Goal: Find contact information: Find contact information

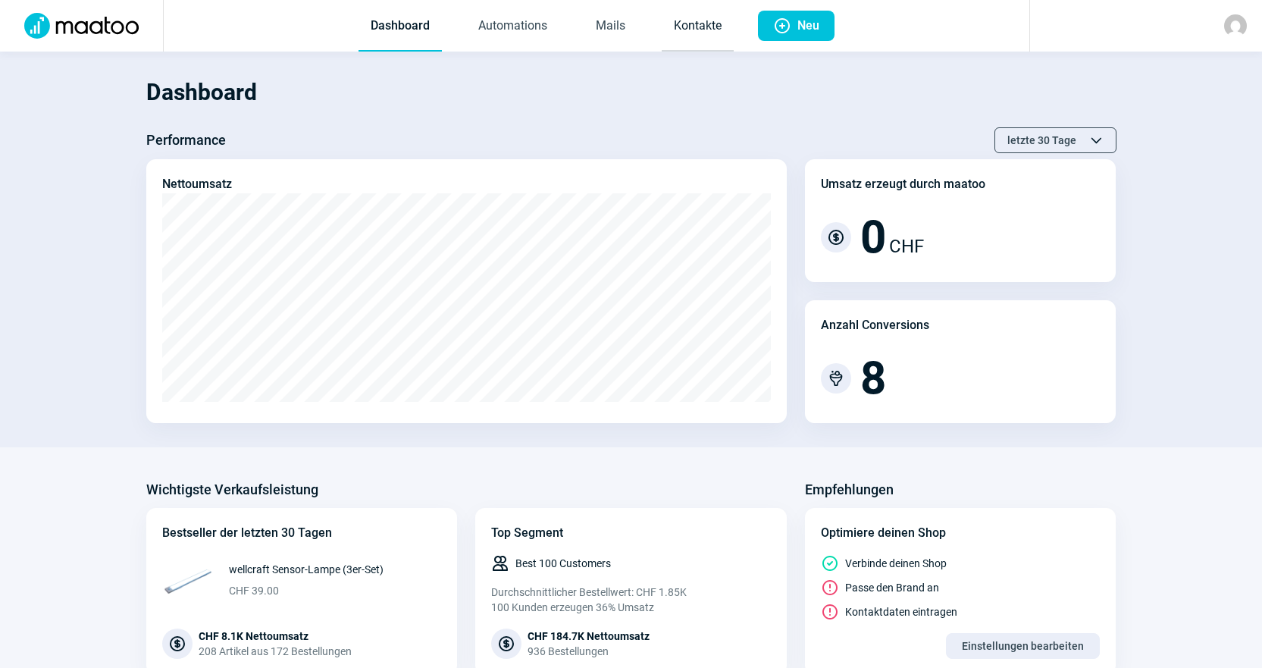
click at [691, 25] on link "Kontakte" at bounding box center [698, 27] width 72 height 50
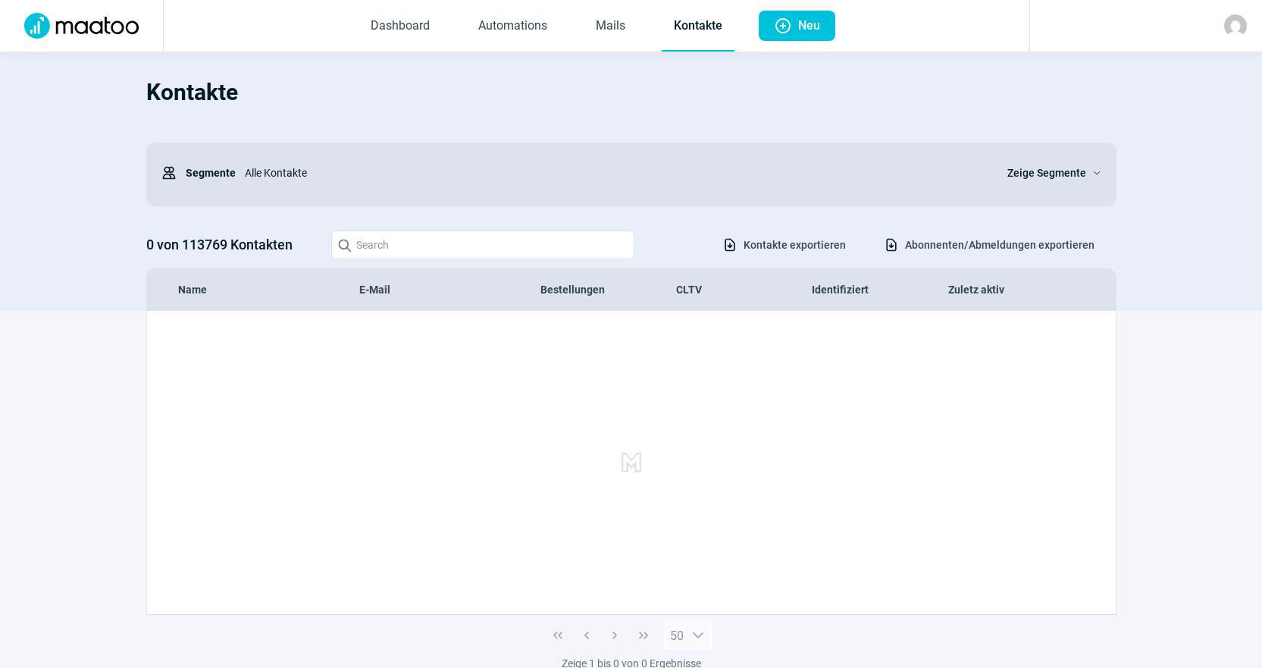
drag, startPoint x: 506, startPoint y: 270, endPoint x: 498, endPoint y: 239, distance: 32.2
click at [505, 269] on div "Name E-Mail Bestellungen CLTV Identifiziert Zuletz aktiv" at bounding box center [631, 289] width 969 height 41
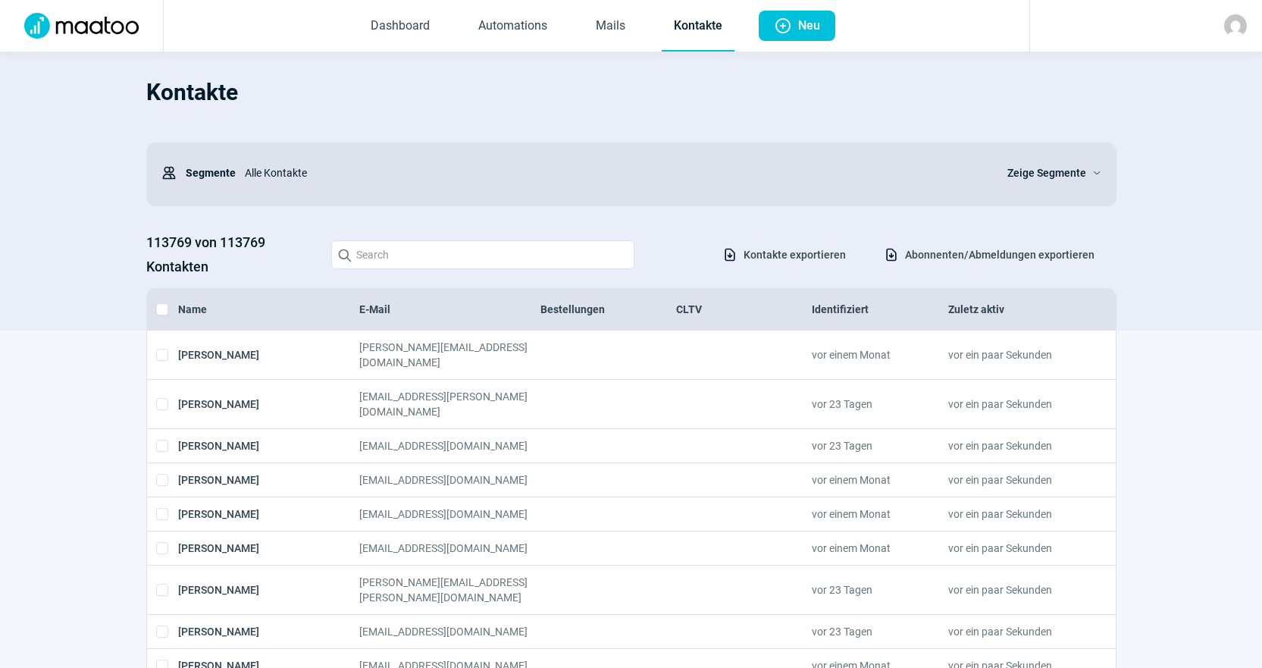
click at [498, 239] on div "113769 von 113769 Kontakten Search icon Download icon Kontakte exportieren Down…" at bounding box center [631, 254] width 970 height 49
click at [508, 252] on input "Search icon" at bounding box center [482, 254] width 303 height 29
paste input "[PERSON_NAME][EMAIL_ADDRESS][DOMAIN_NAME]"
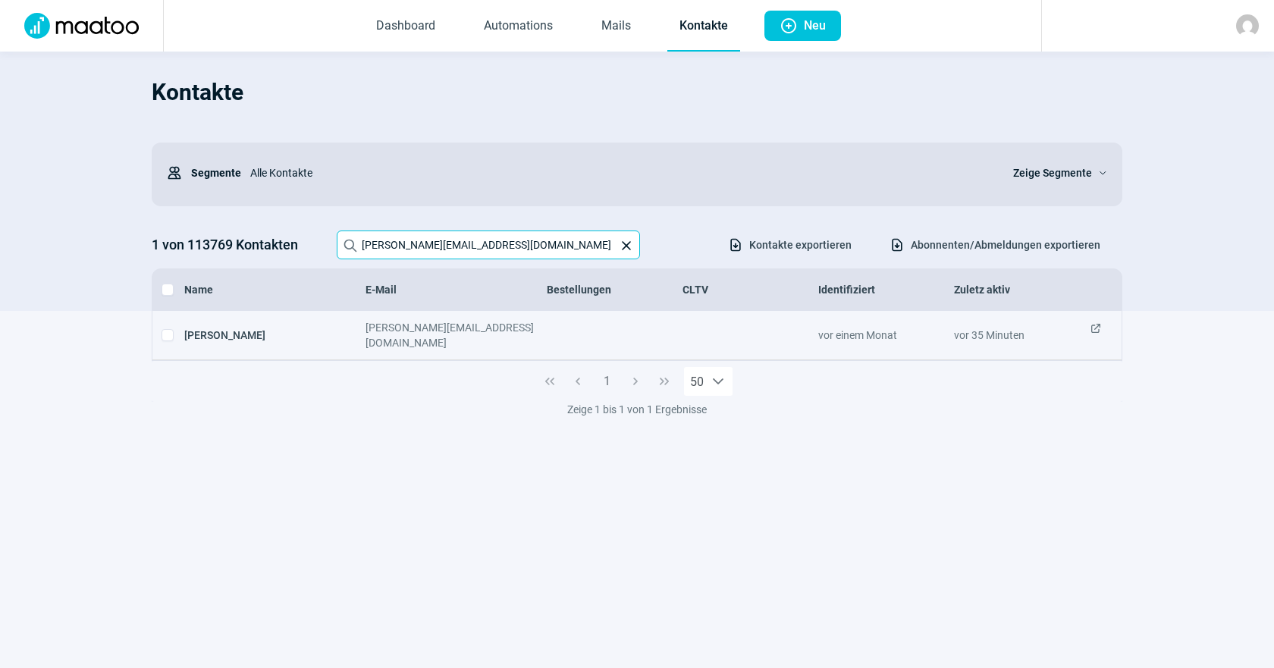
type input "[PERSON_NAME][EMAIL_ADDRESS][DOMAIN_NAME]"
click at [1096, 328] on span "ExternalLink icon" at bounding box center [1095, 335] width 12 height 30
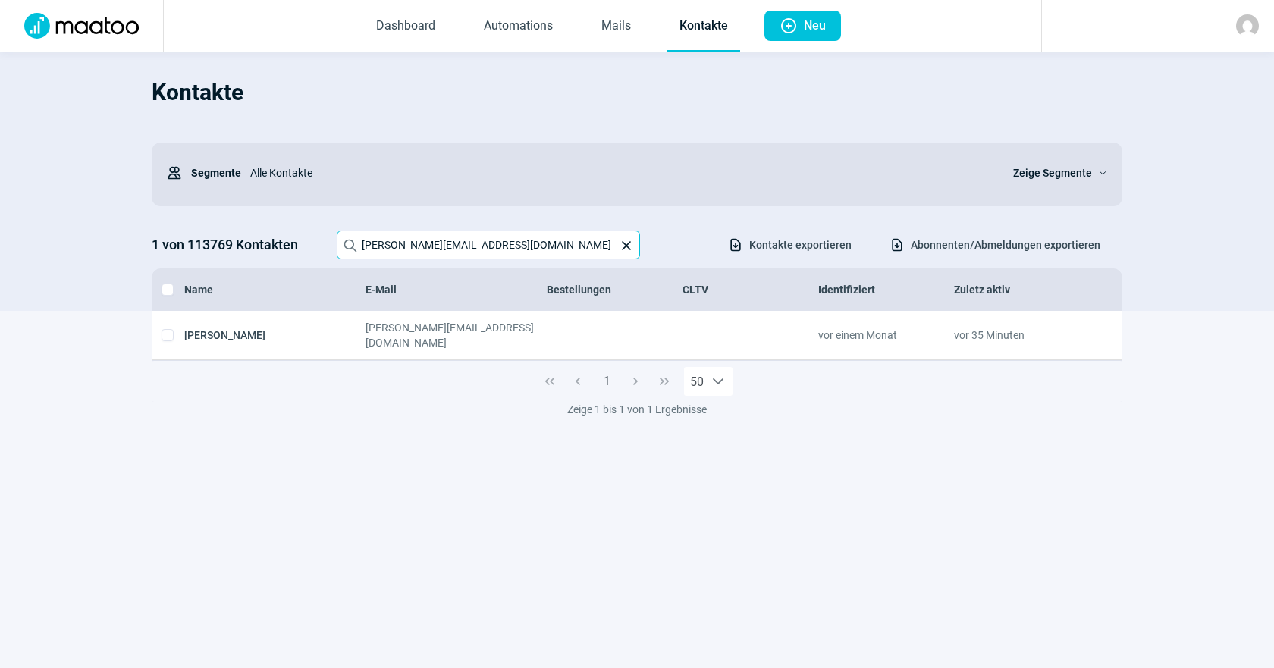
drag, startPoint x: 479, startPoint y: 238, endPoint x: 236, endPoint y: 202, distance: 246.0
click at [236, 202] on div "Kontakte Users icon Segmente Alle Kontakte Zeige Segmente ChevronDown icon 1 vo…" at bounding box center [637, 189] width 970 height 244
click at [1067, 473] on section "[PERSON_NAME] [PERSON_NAME][EMAIL_ADDRESS][DOMAIN_NAME] vor einem Monat vor 35 …" at bounding box center [637, 400] width 1274 height 179
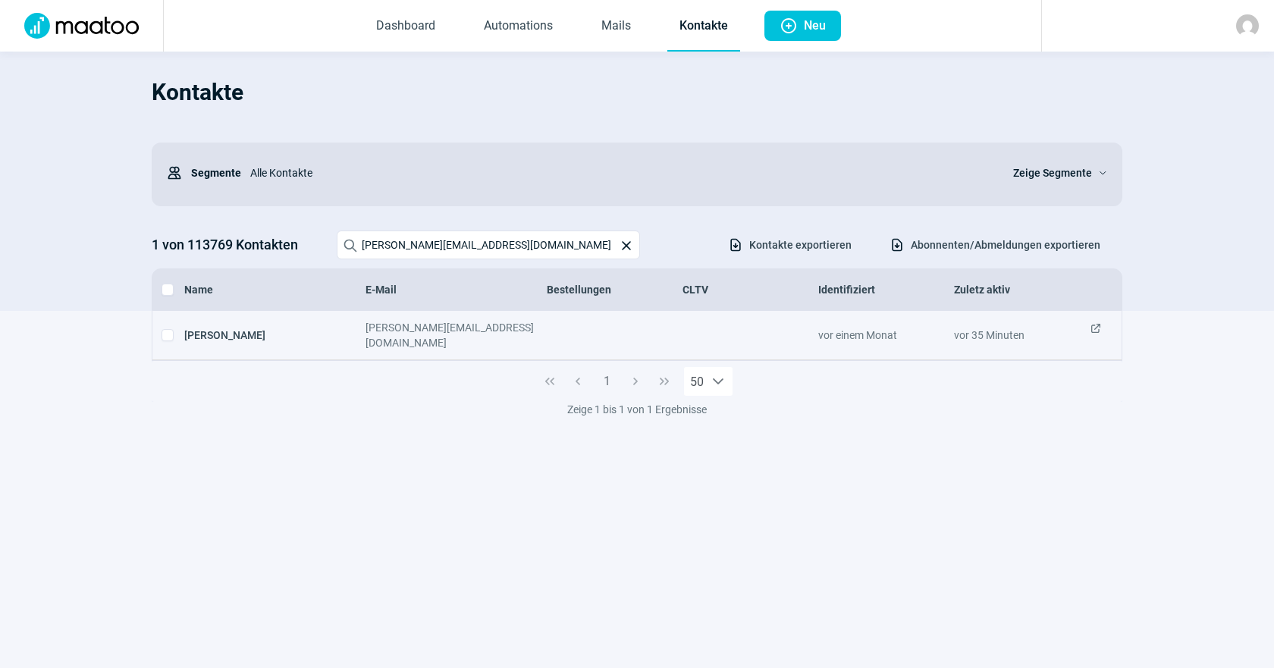
click at [1095, 330] on span "ExternalLink icon" at bounding box center [1095, 335] width 12 height 30
